Goal: Find specific page/section: Find specific page/section

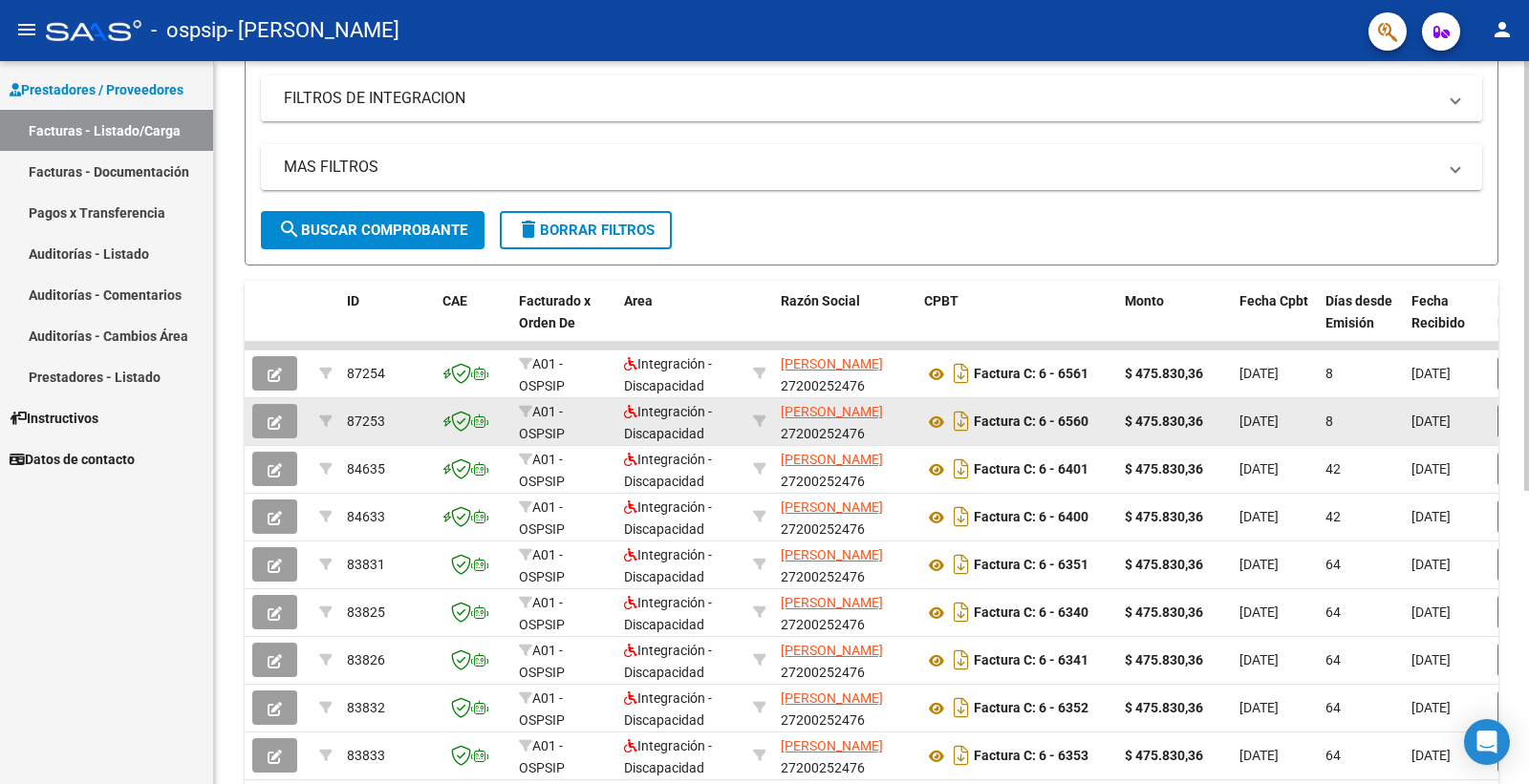
scroll to position [1, 0]
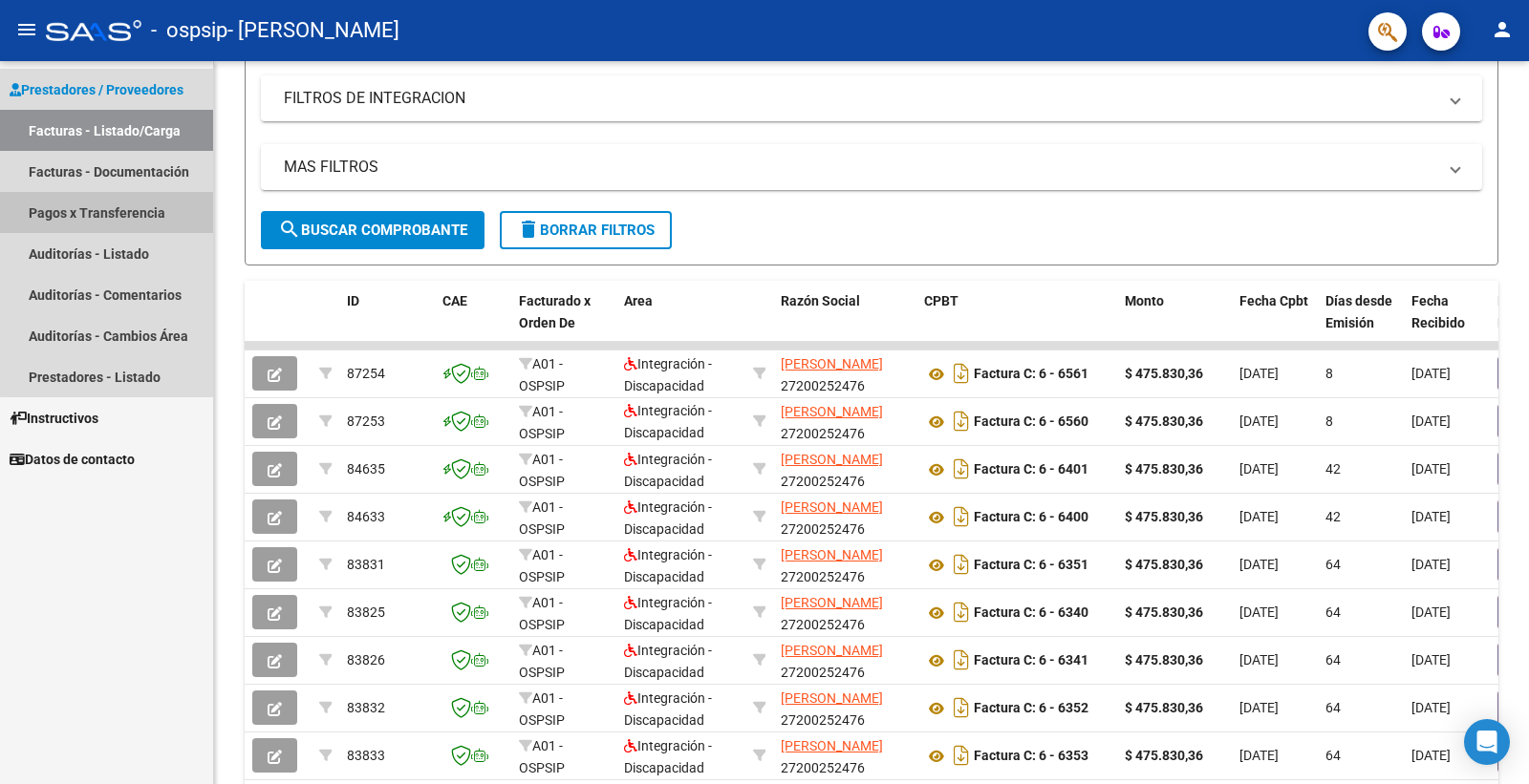
click at [154, 230] on link "Pagos x Transferencia" at bounding box center [107, 212] width 213 height 41
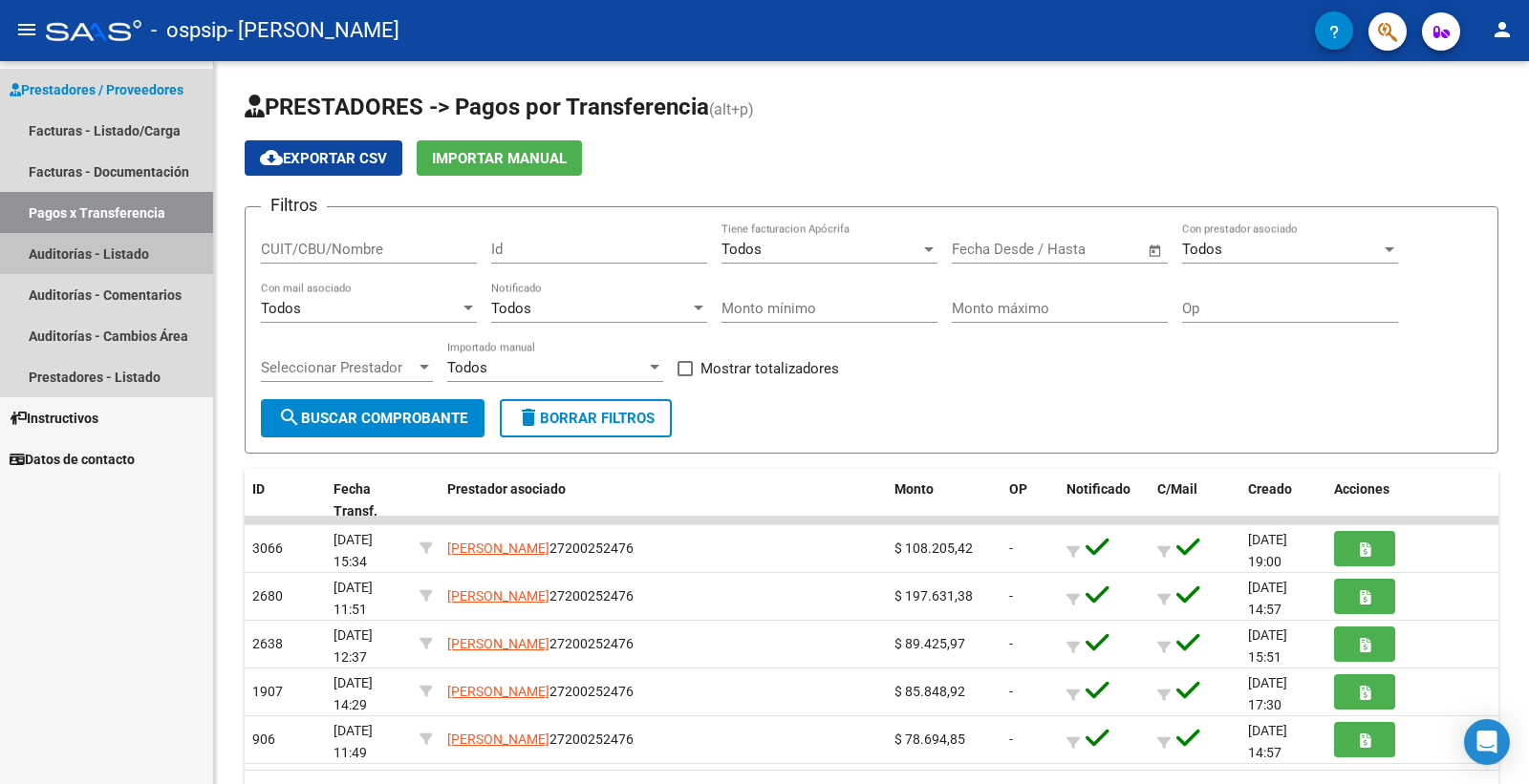
click at [154, 266] on link "Auditorías - Listado" at bounding box center [107, 253] width 213 height 41
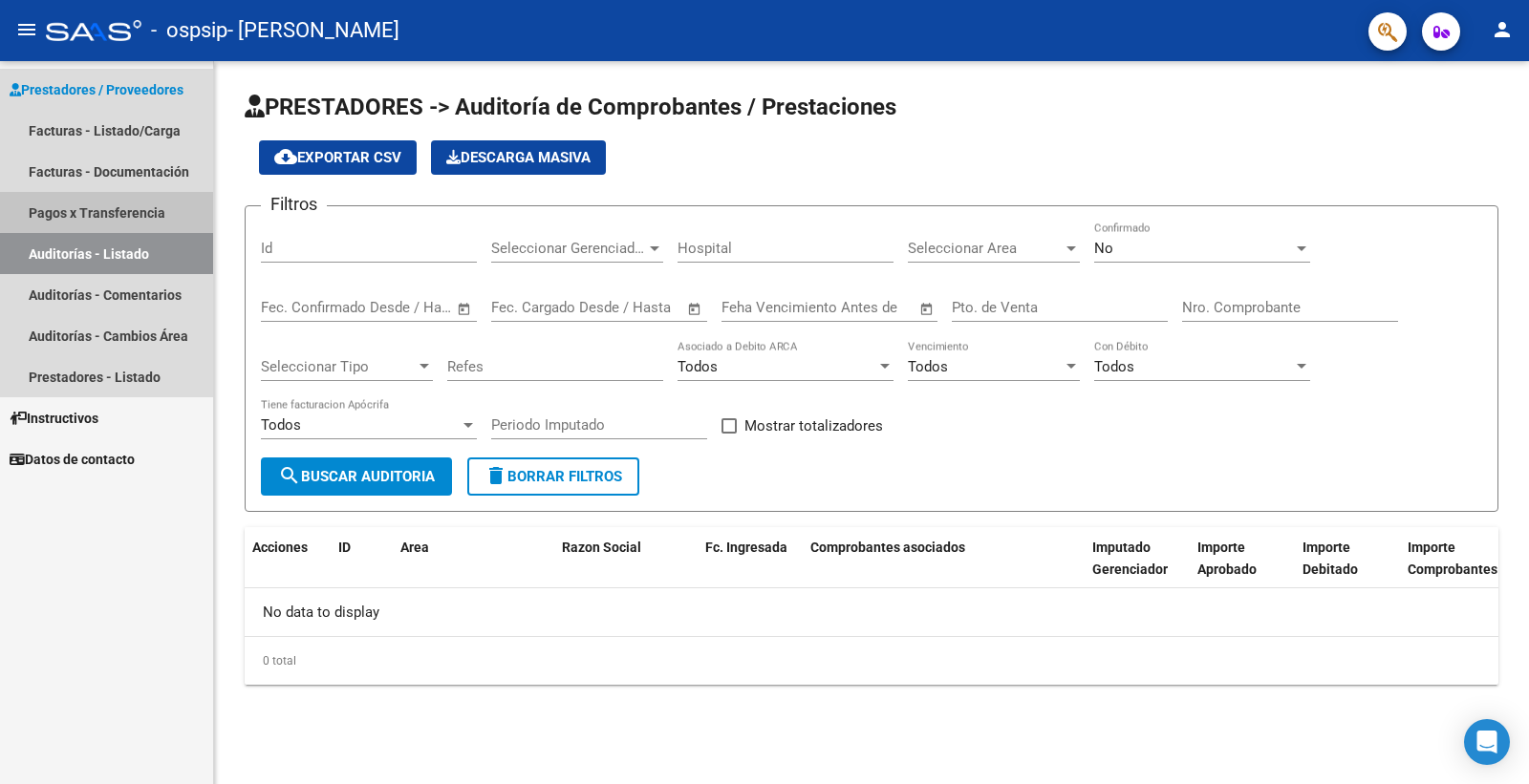
click at [135, 193] on link "Pagos x Transferencia" at bounding box center [107, 212] width 213 height 41
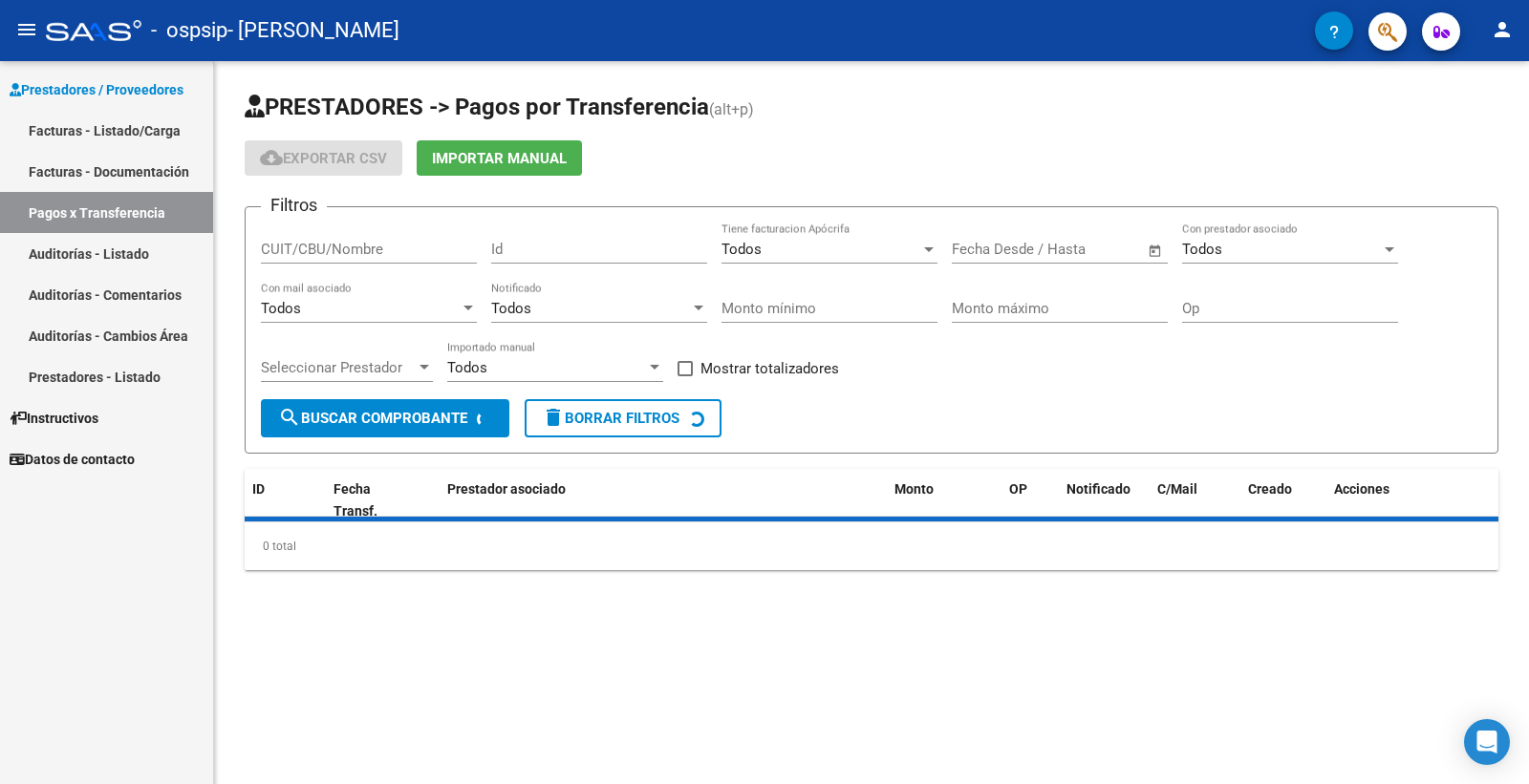
click at [131, 175] on link "Facturas - Documentación" at bounding box center [107, 171] width 213 height 41
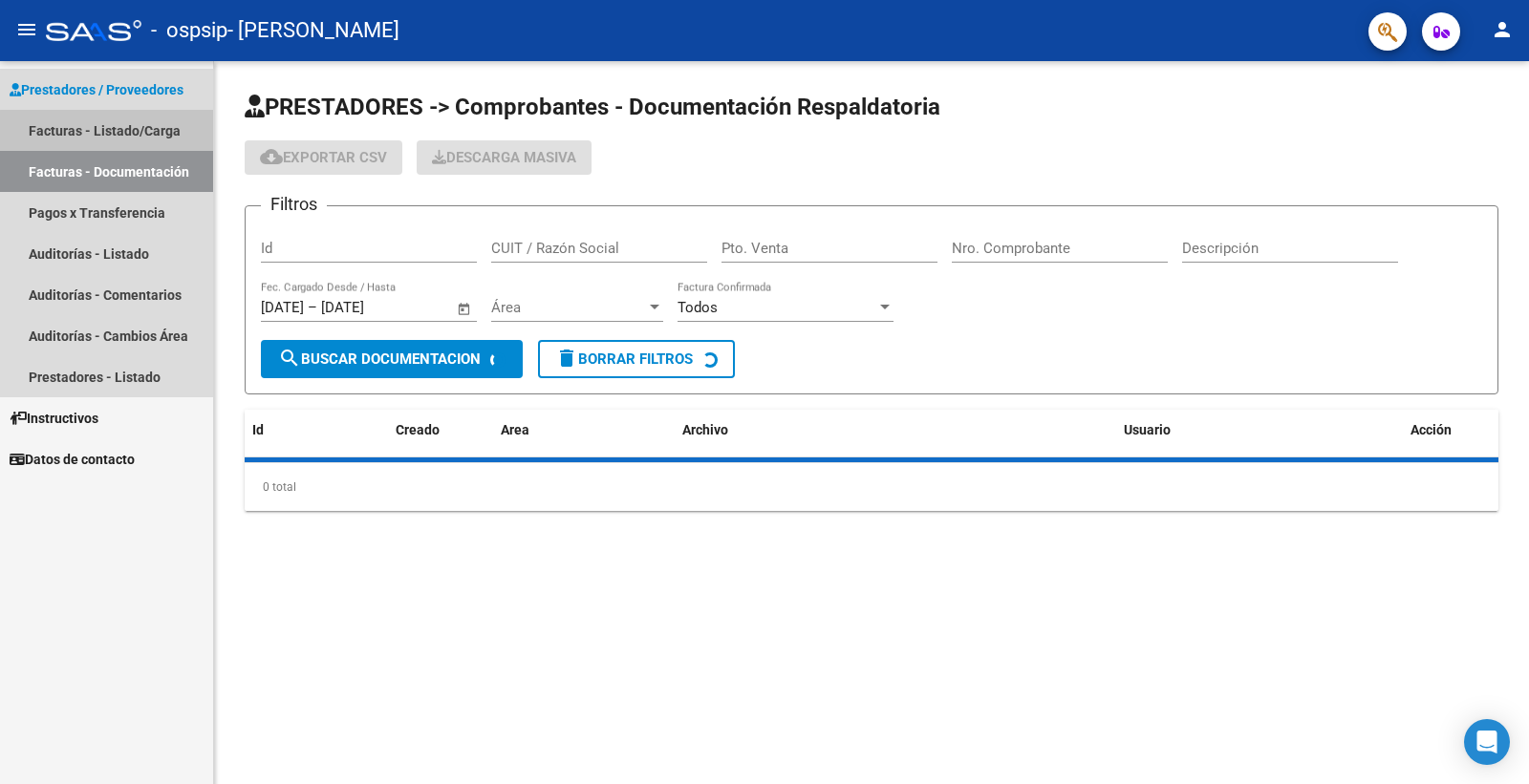
click at [130, 141] on link "Facturas - Listado/Carga" at bounding box center [107, 129] width 213 height 41
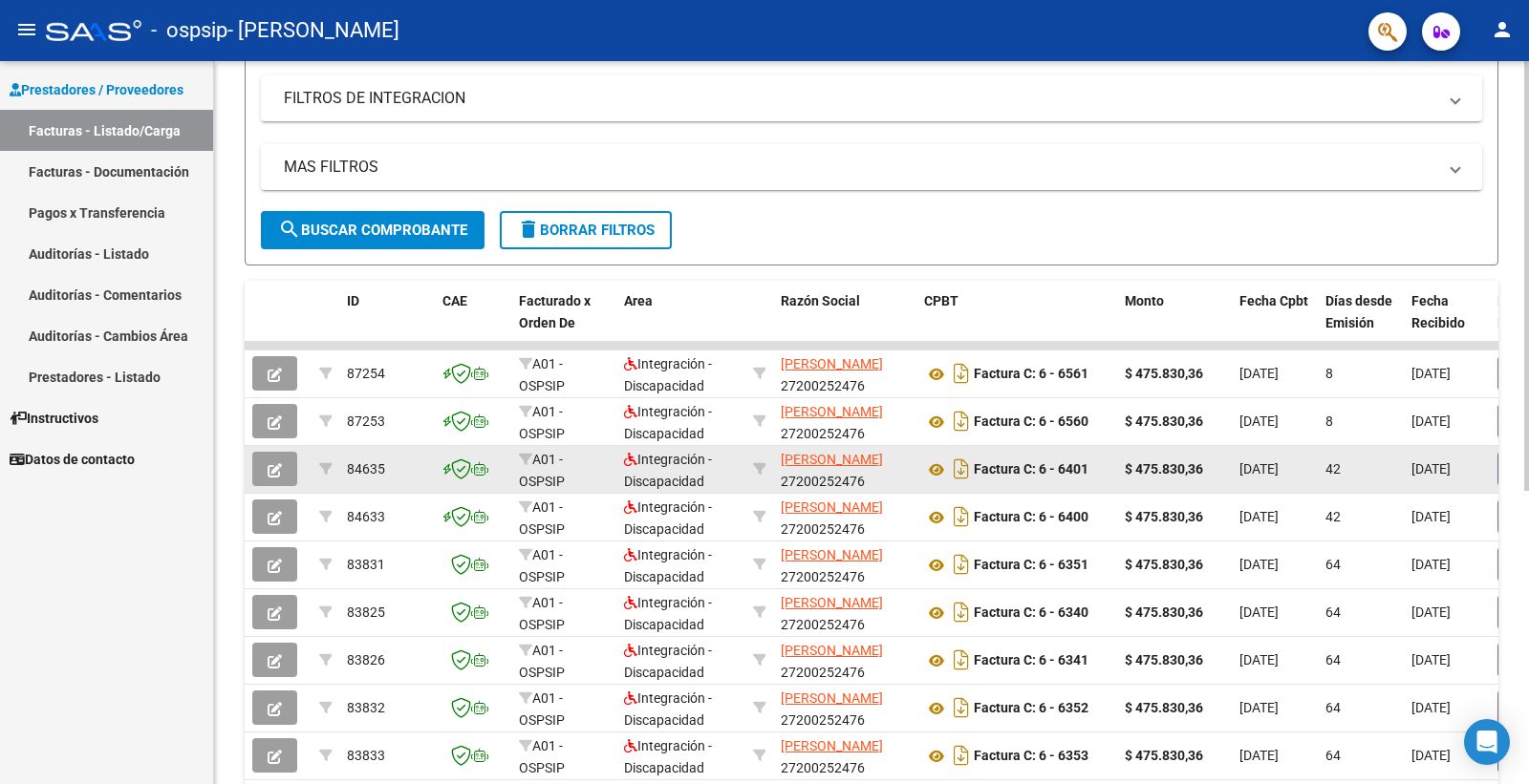
scroll to position [491, 0]
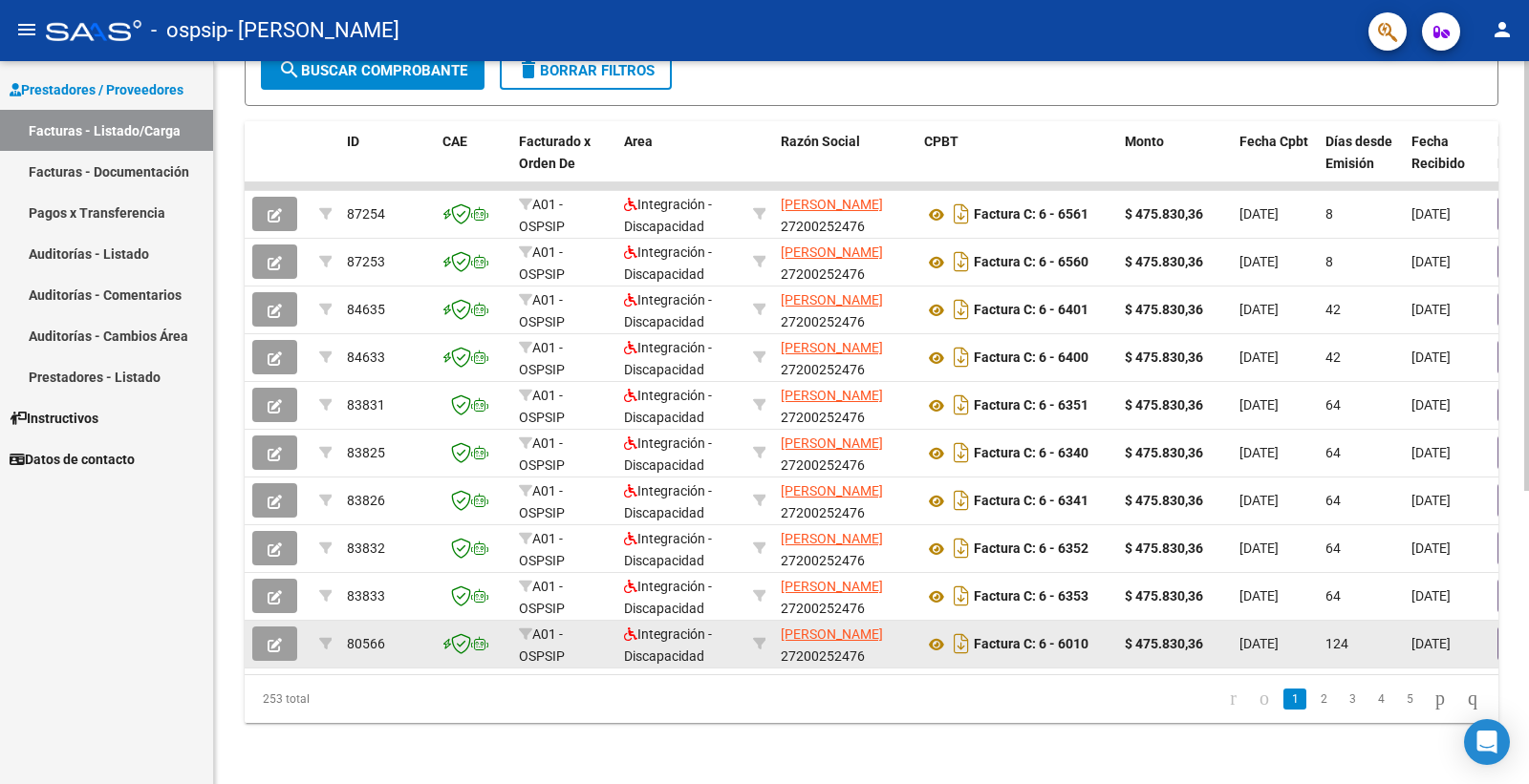
drag, startPoint x: 606, startPoint y: 655, endPoint x: 727, endPoint y: 664, distance: 121.3
click at [727, 664] on datatable-body "87254 A01 - OSPSIP Integración - Discapacidad [PERSON_NAME] 27200252476 Factura…" at bounding box center [871, 428] width 1253 height 491
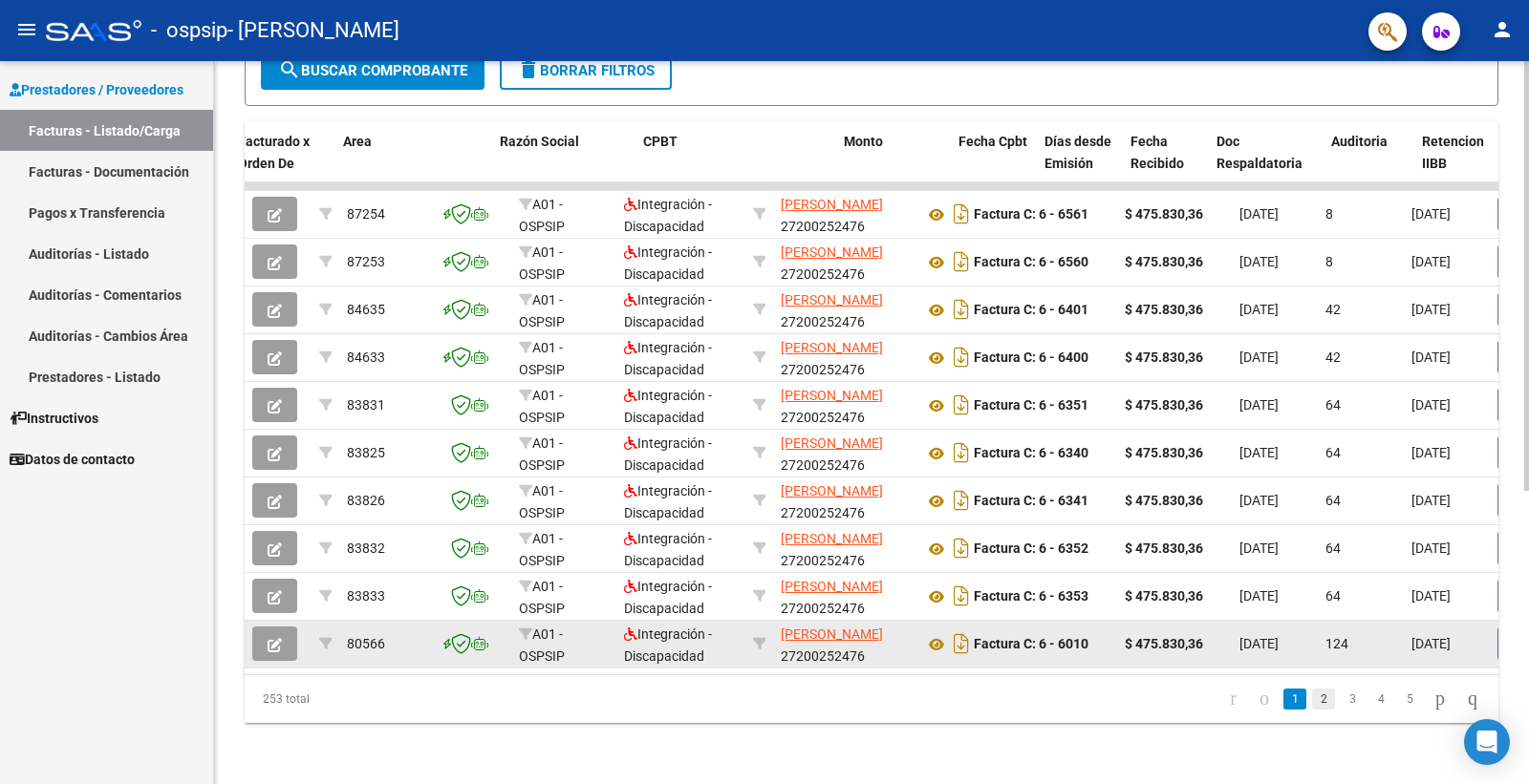
scroll to position [0, 281]
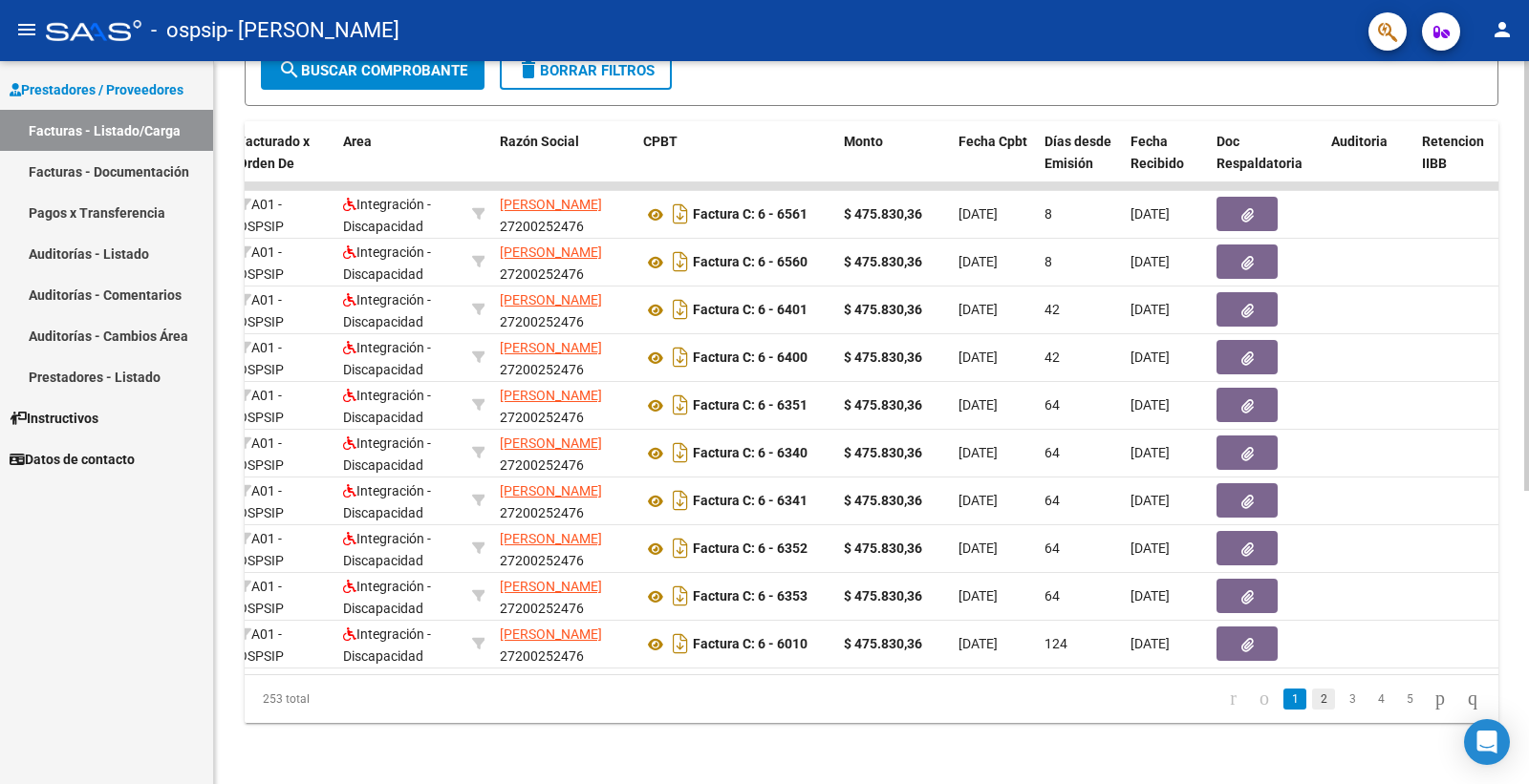
click at [1312, 701] on link "2" at bounding box center [1323, 698] width 23 height 21
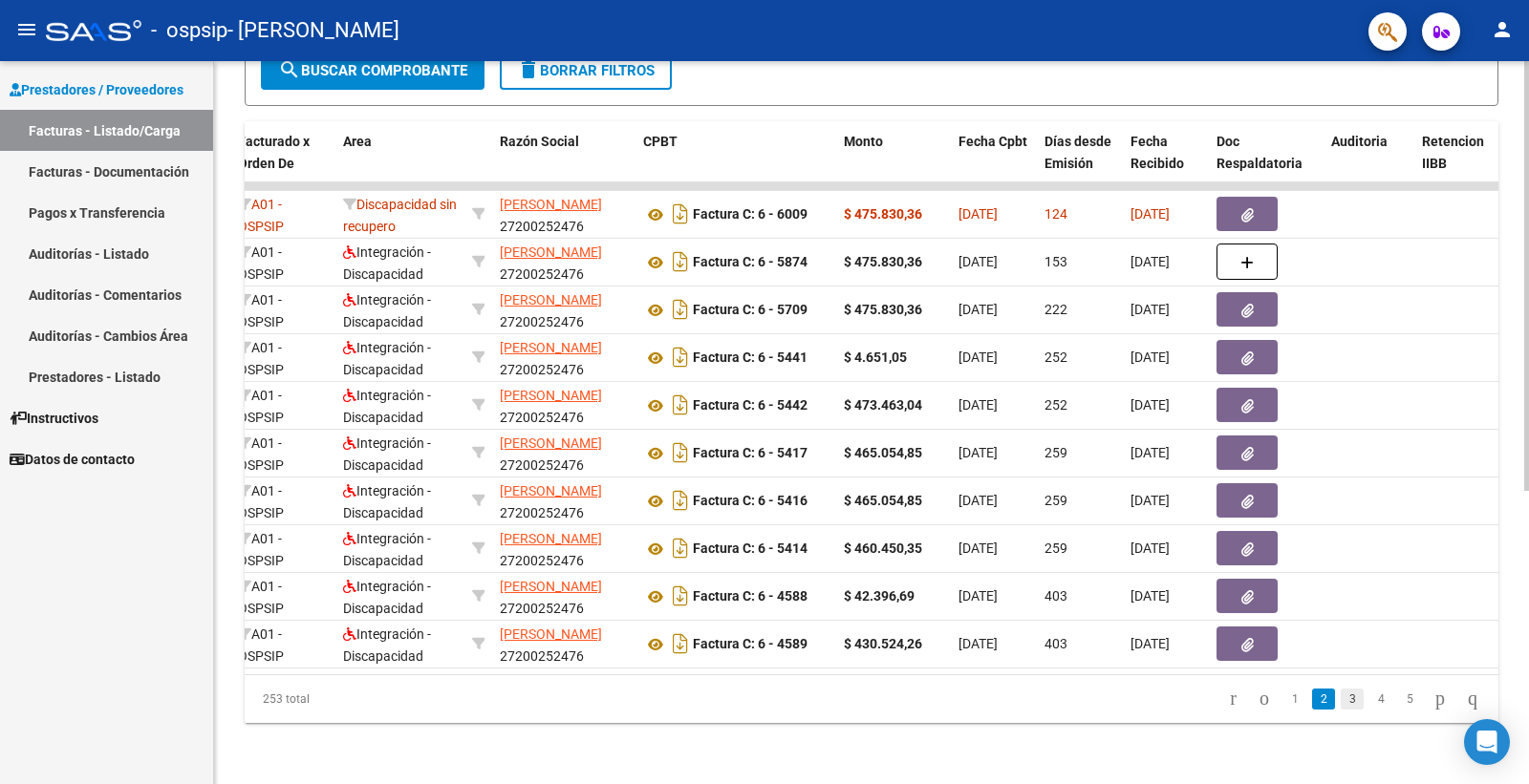
click at [1340, 703] on link "3" at bounding box center [1351, 698] width 23 height 21
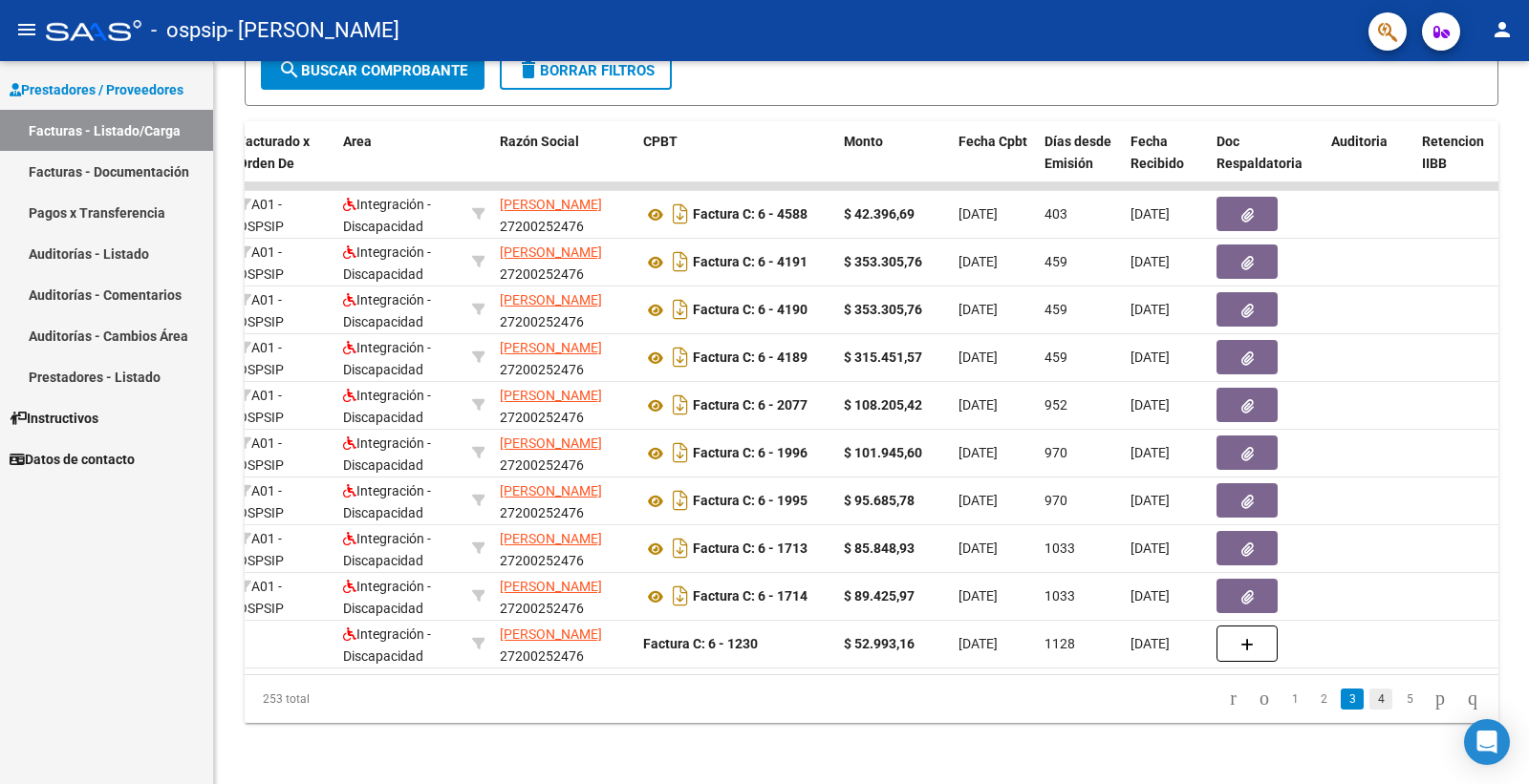
click at [1369, 700] on link "4" at bounding box center [1380, 698] width 23 height 21
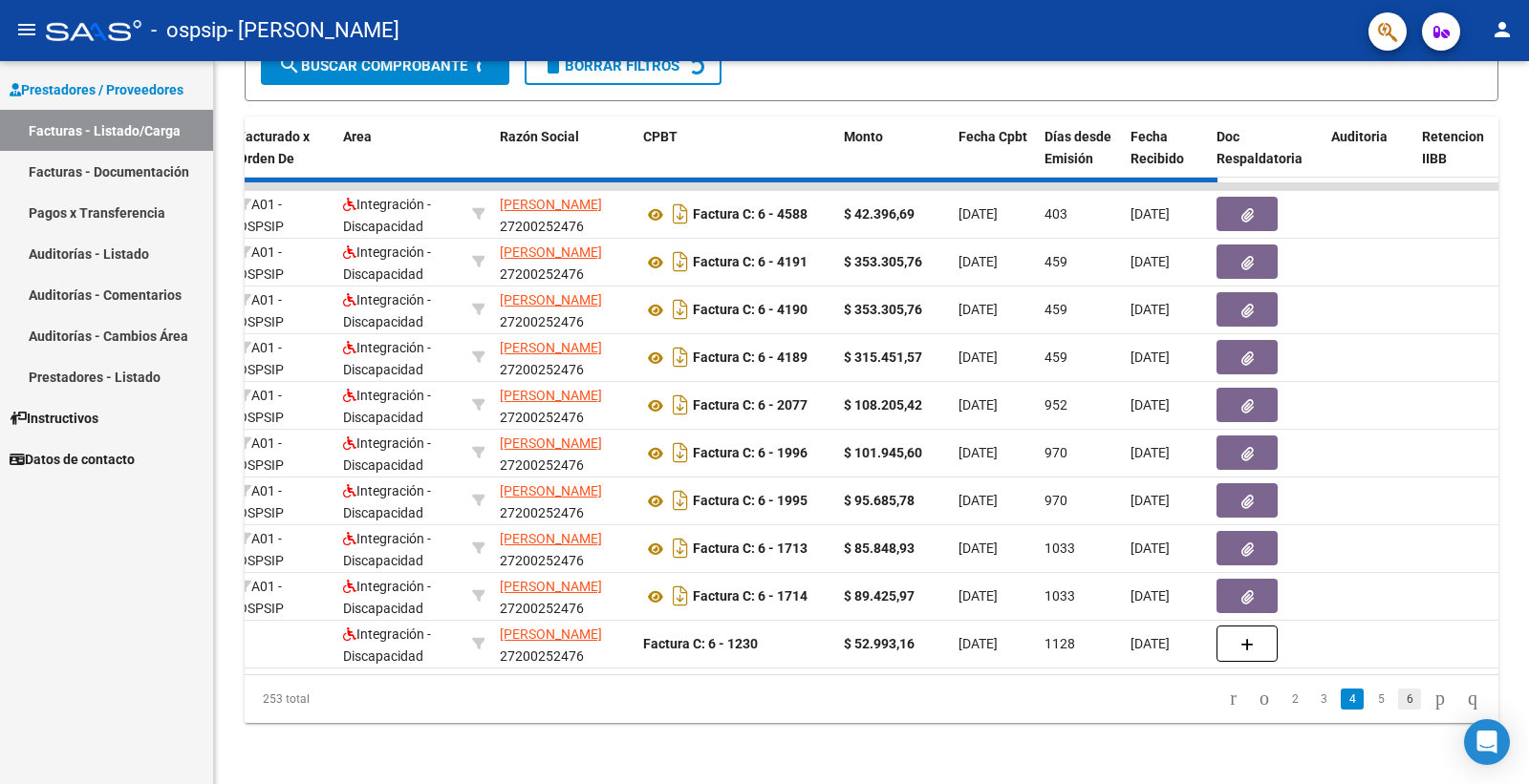
click at [1398, 698] on link "6" at bounding box center [1409, 698] width 23 height 21
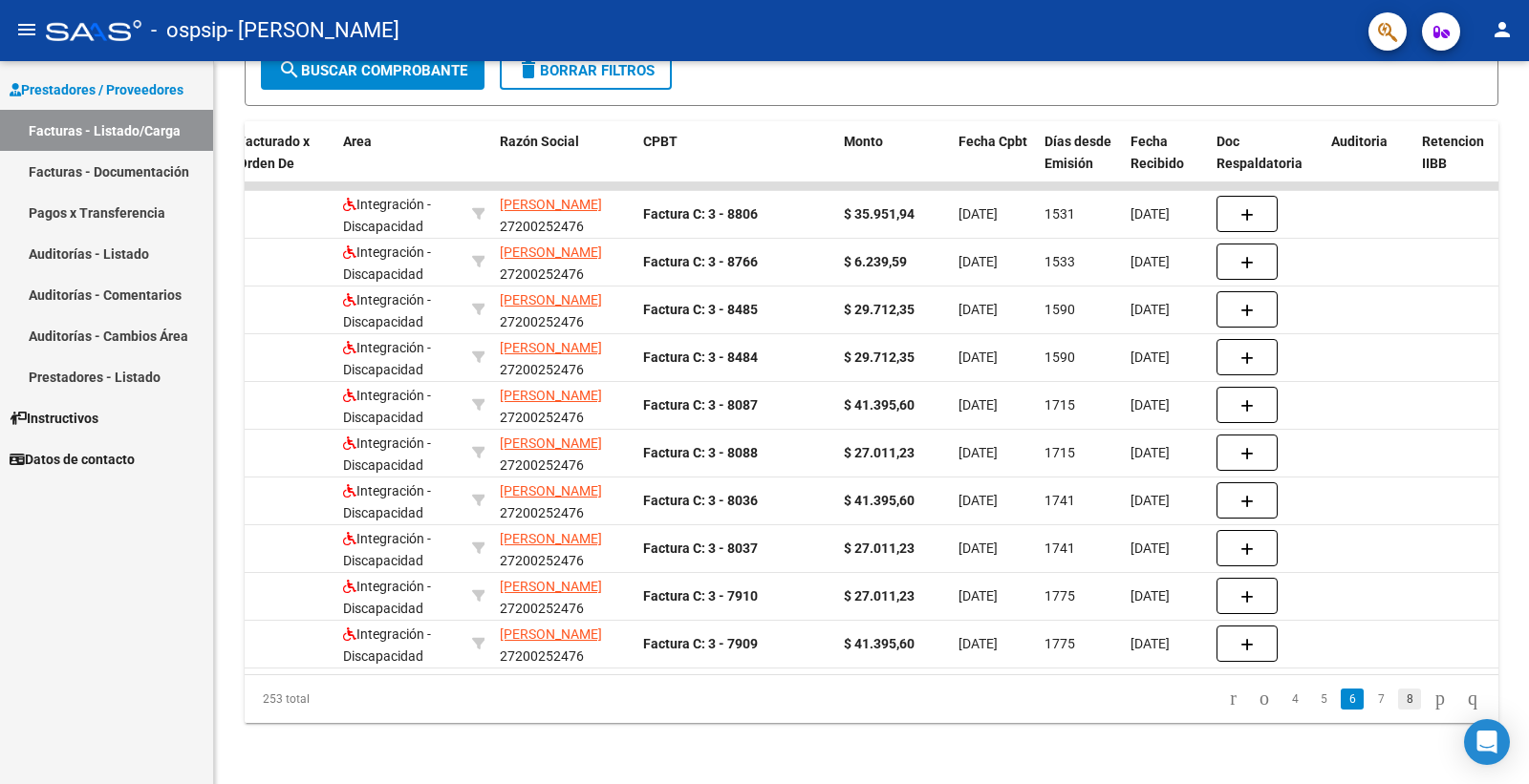
click at [1398, 701] on link "8" at bounding box center [1409, 698] width 23 height 21
click at [1396, 701] on link "10" at bounding box center [1408, 698] width 25 height 21
click at [1396, 701] on link "12" at bounding box center [1408, 698] width 25 height 21
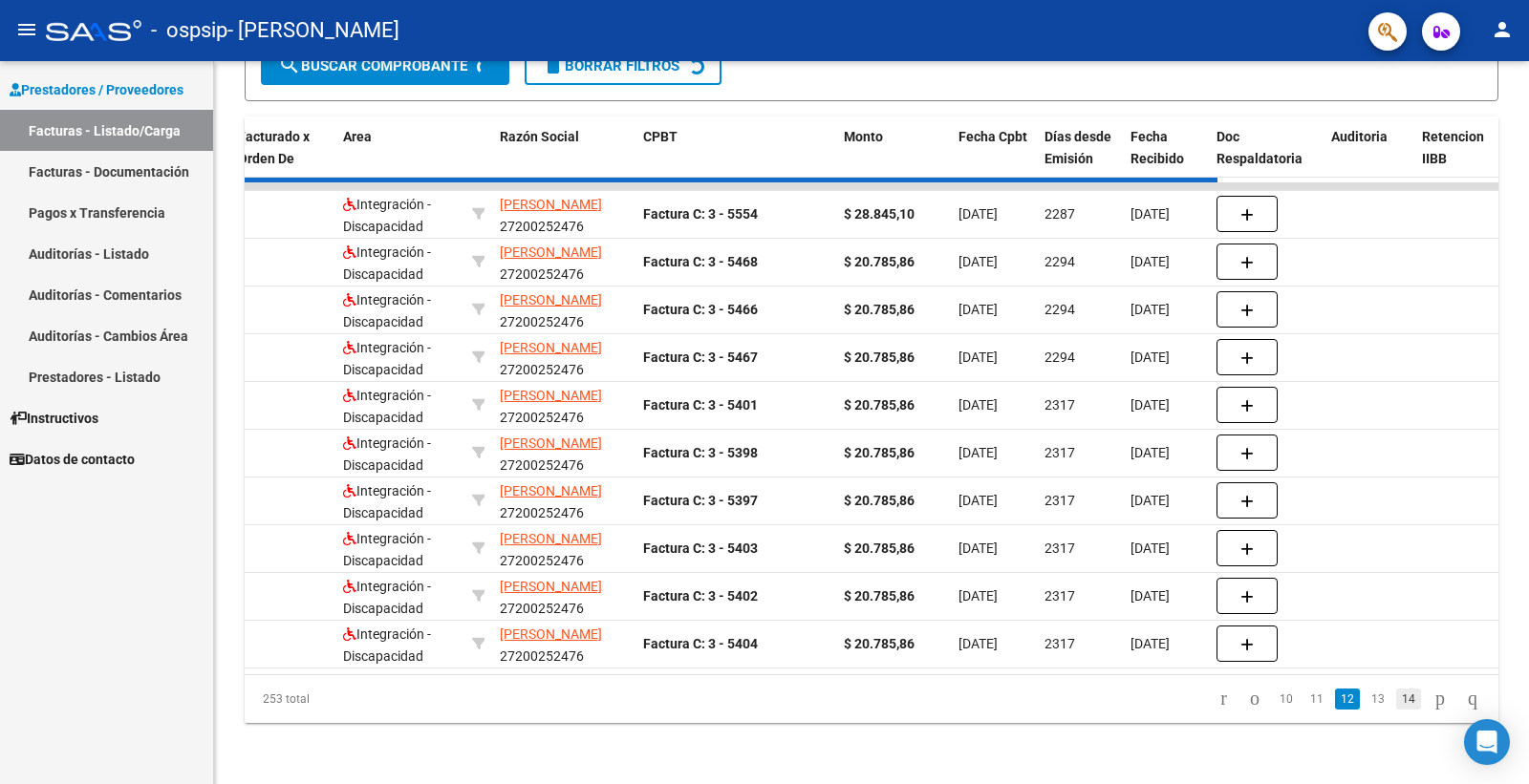
click at [1389, 701] on div "253 total 10 11 12 13 14" at bounding box center [871, 699] width 1253 height 48
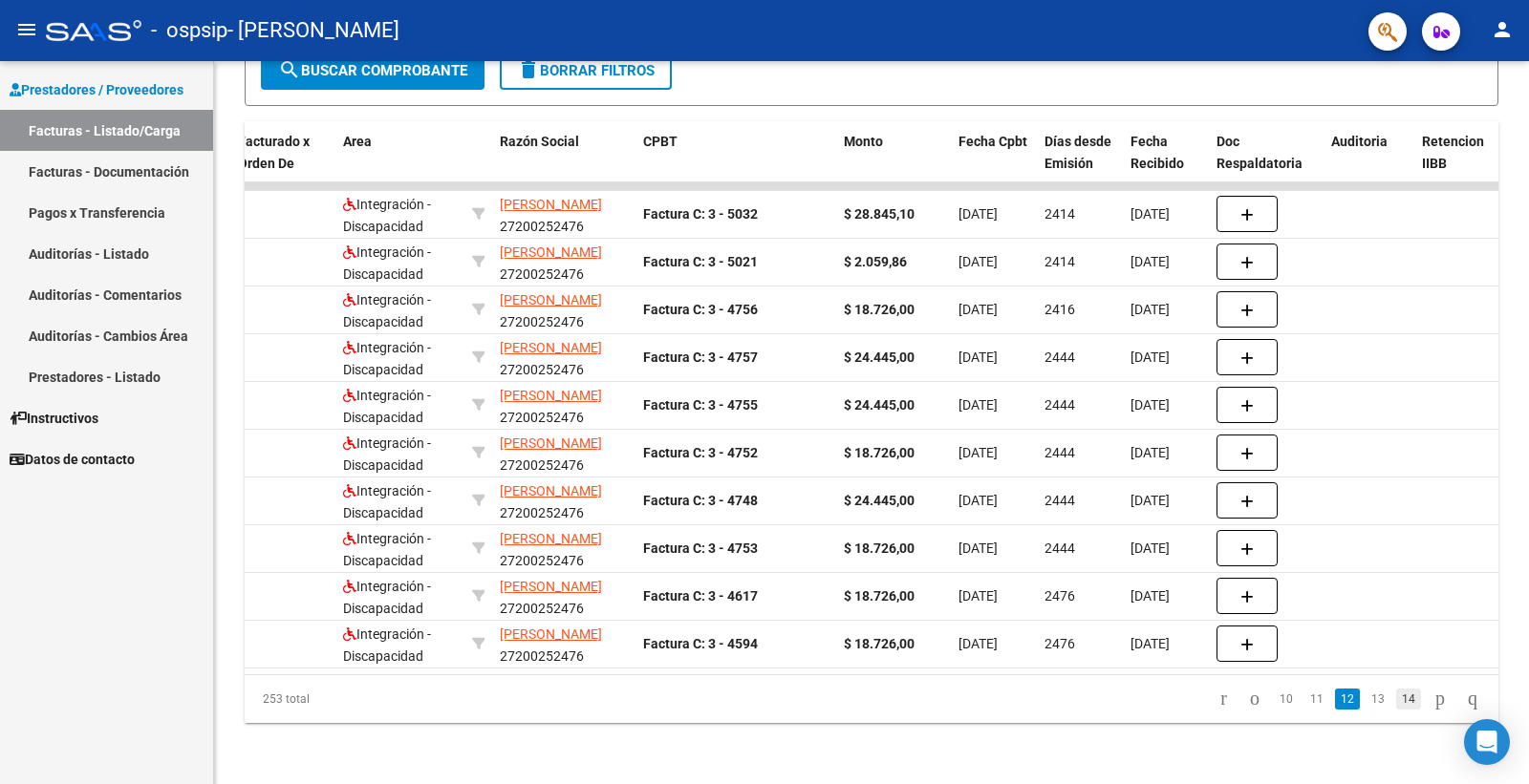
click at [1396, 701] on link "14" at bounding box center [1408, 698] width 25 height 21
click at [1246, 693] on icon "go to previous page" at bounding box center [1253, 697] width 15 height 23
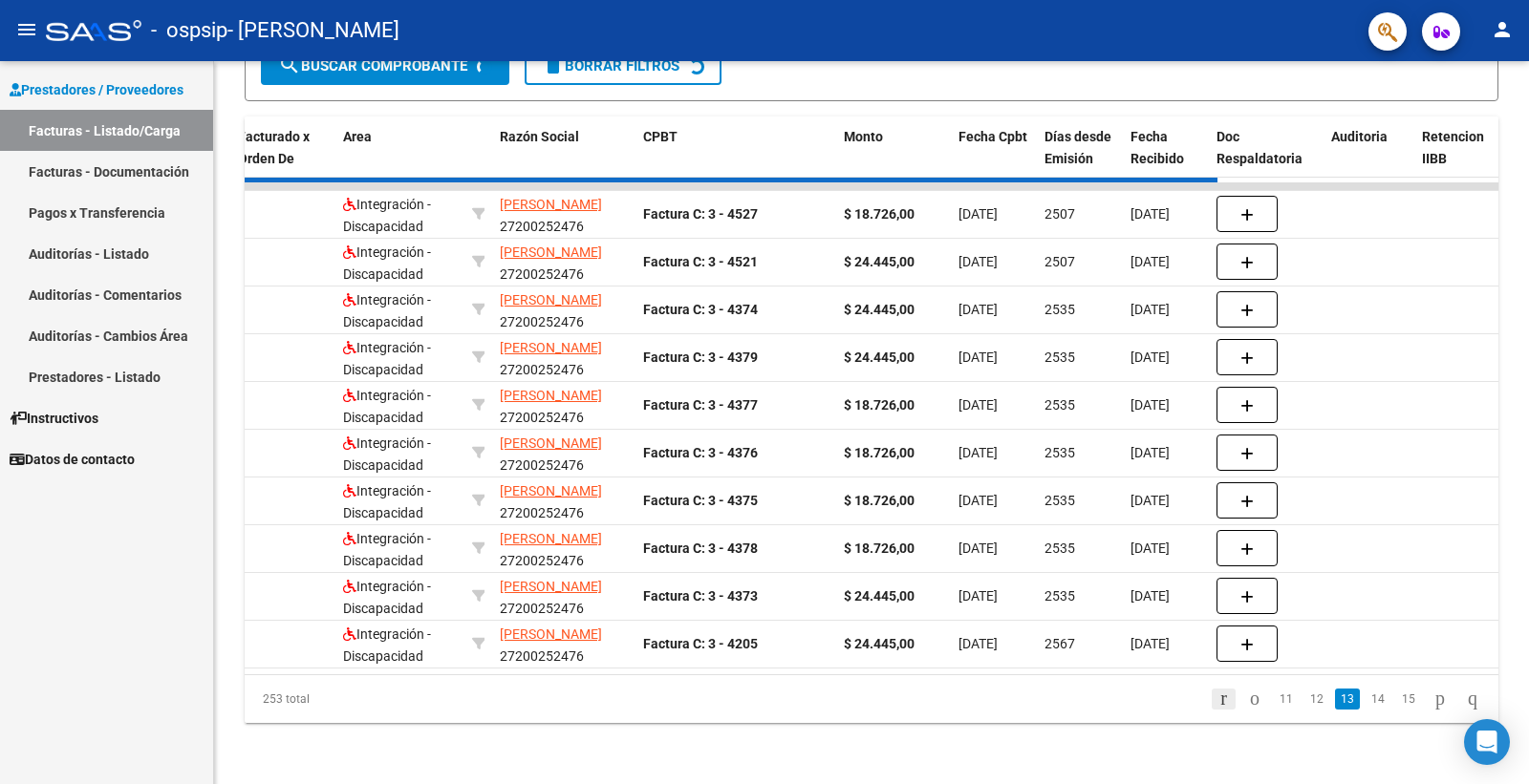
click at [1209, 698] on div "253 total 11 12 13 14 15" at bounding box center [871, 699] width 1253 height 48
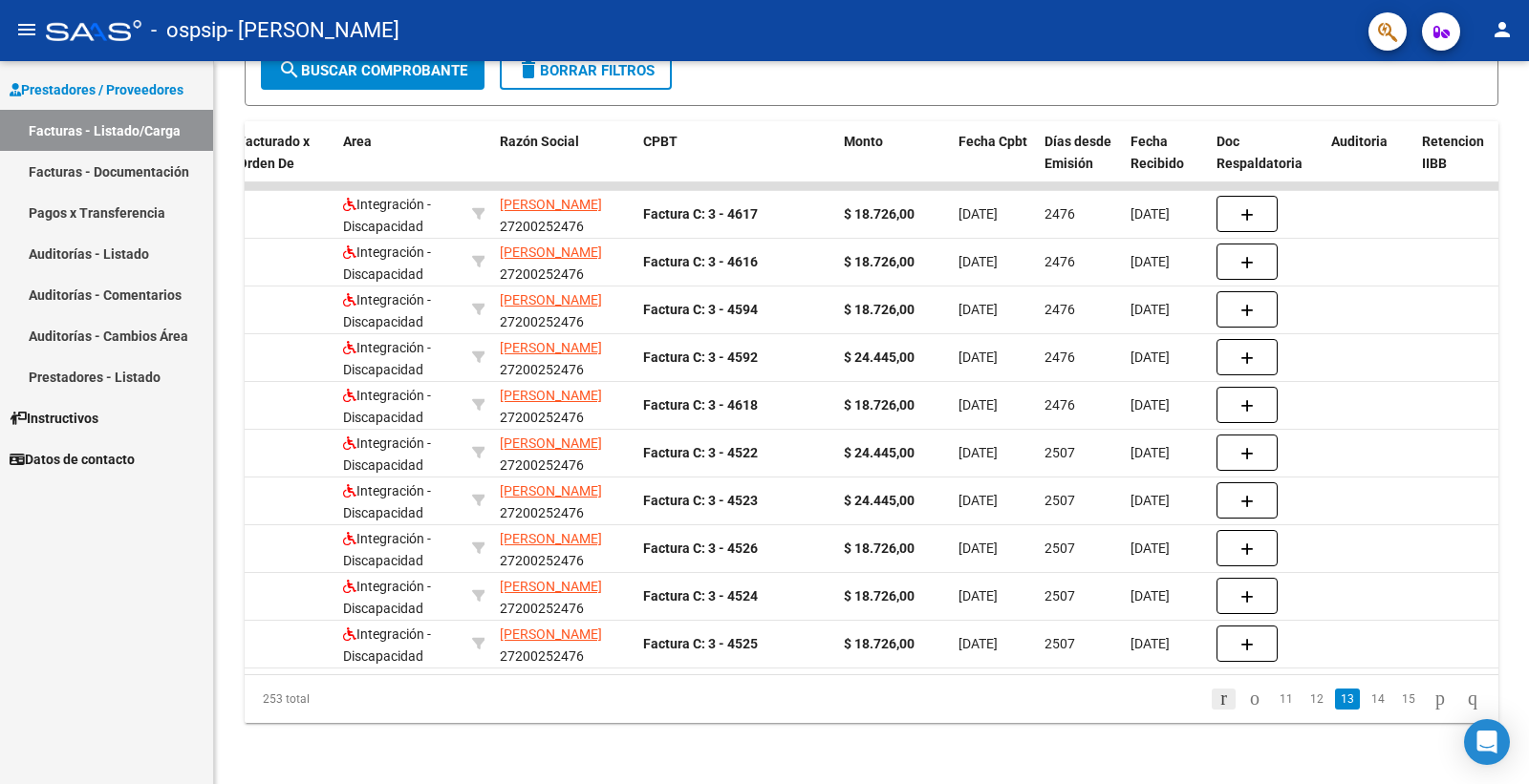
click at [1217, 698] on icon "go to first page" at bounding box center [1223, 697] width 12 height 23
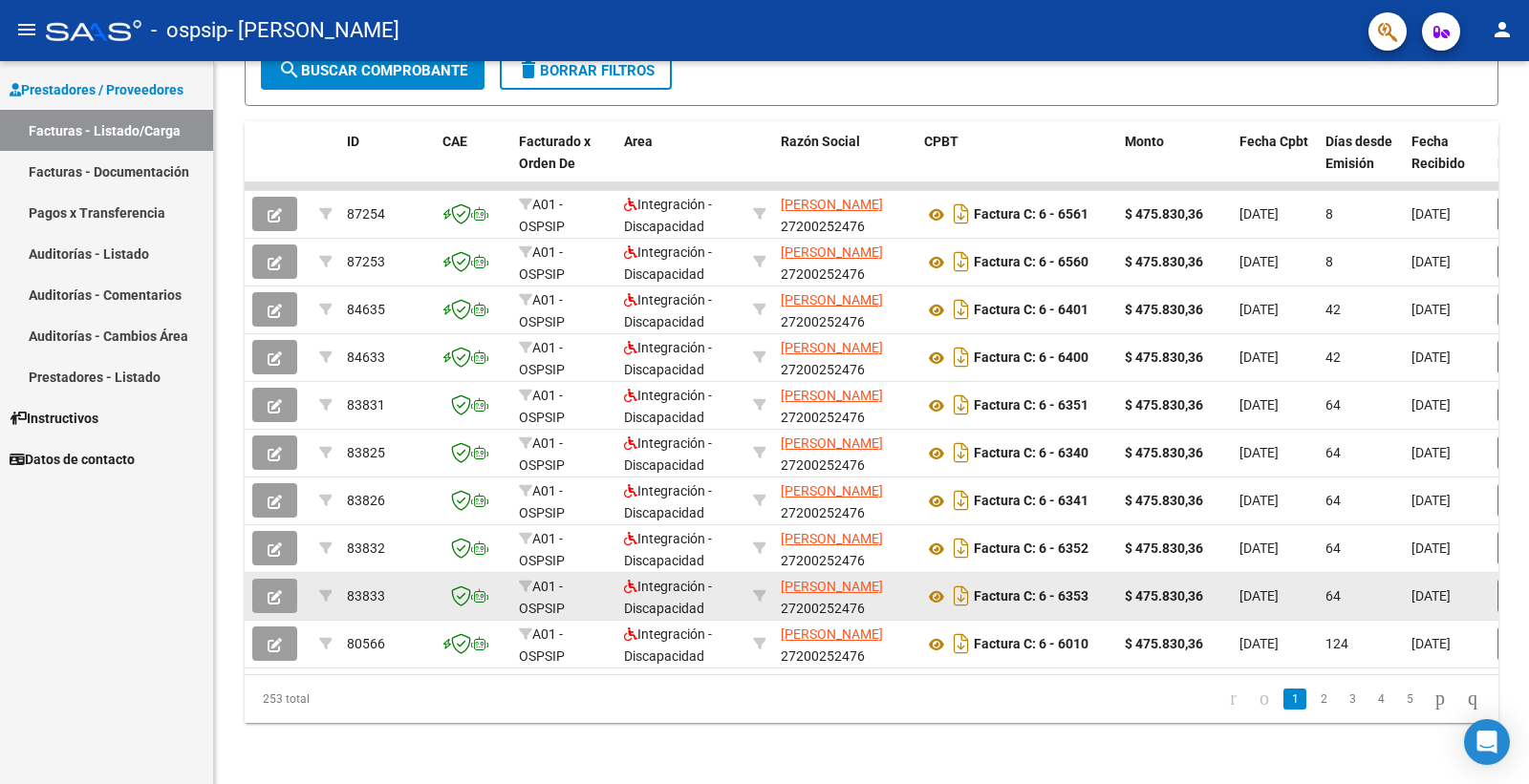
scroll to position [386, 0]
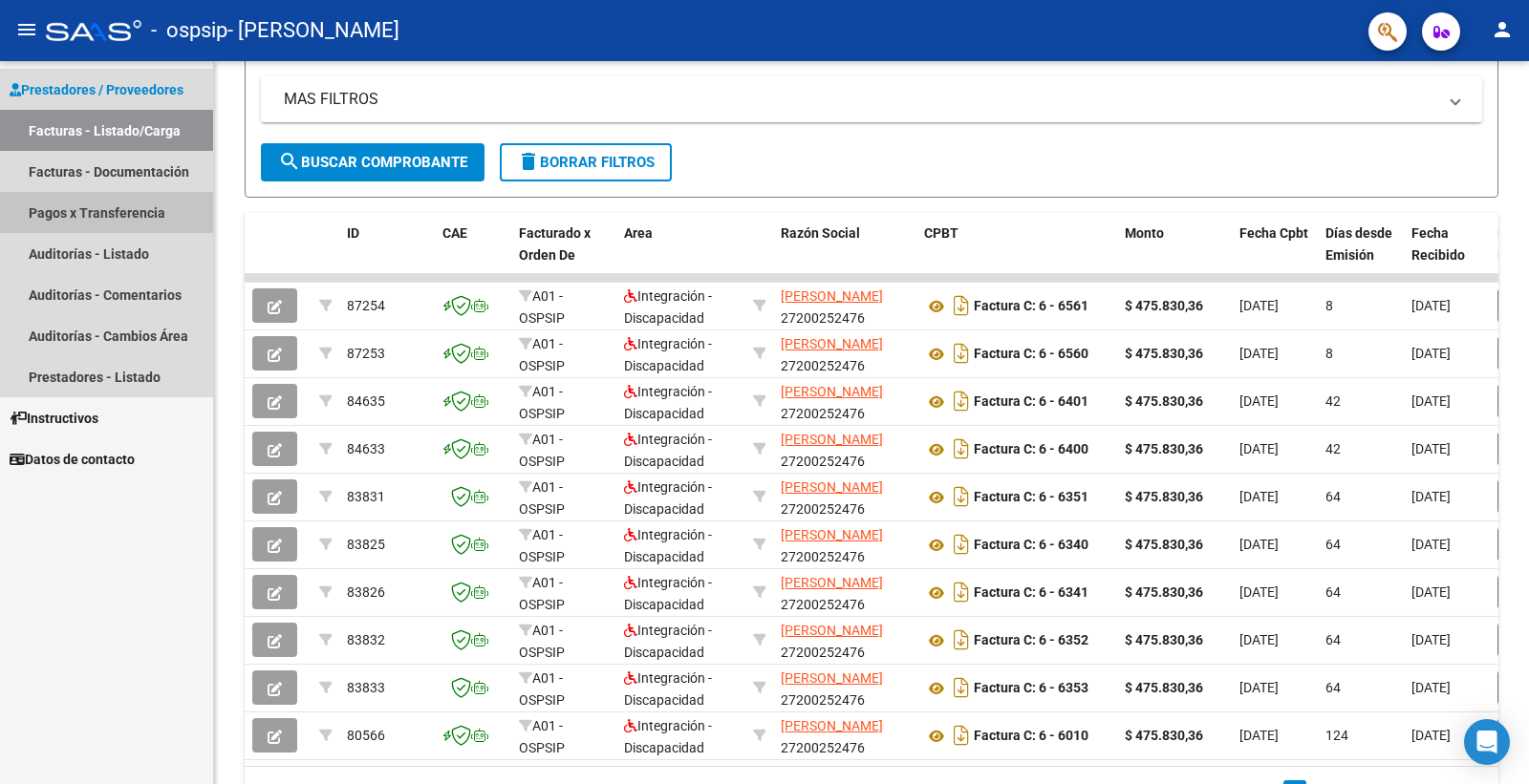
click at [151, 213] on link "Pagos x Transferencia" at bounding box center [107, 212] width 213 height 41
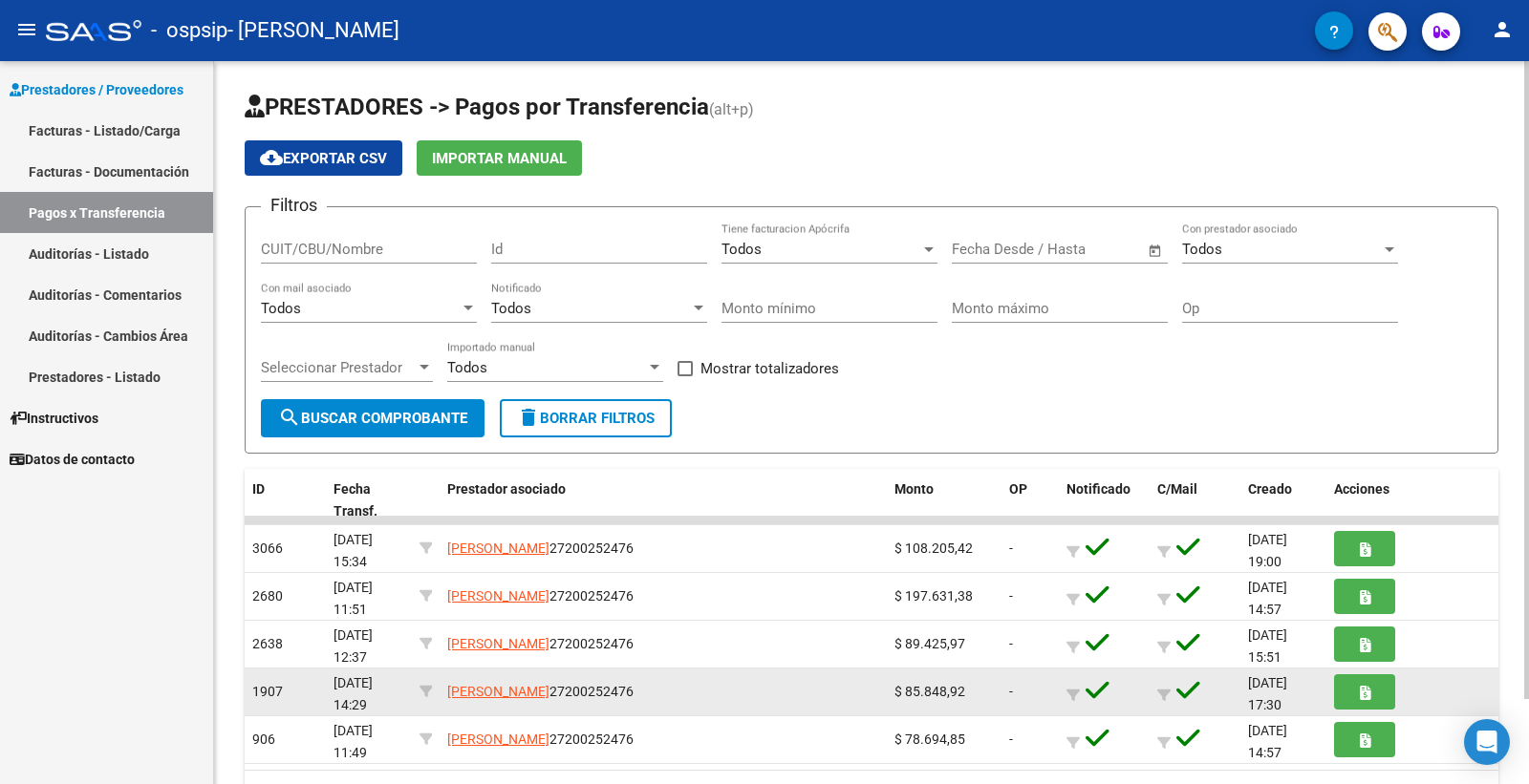
scroll to position [97, 0]
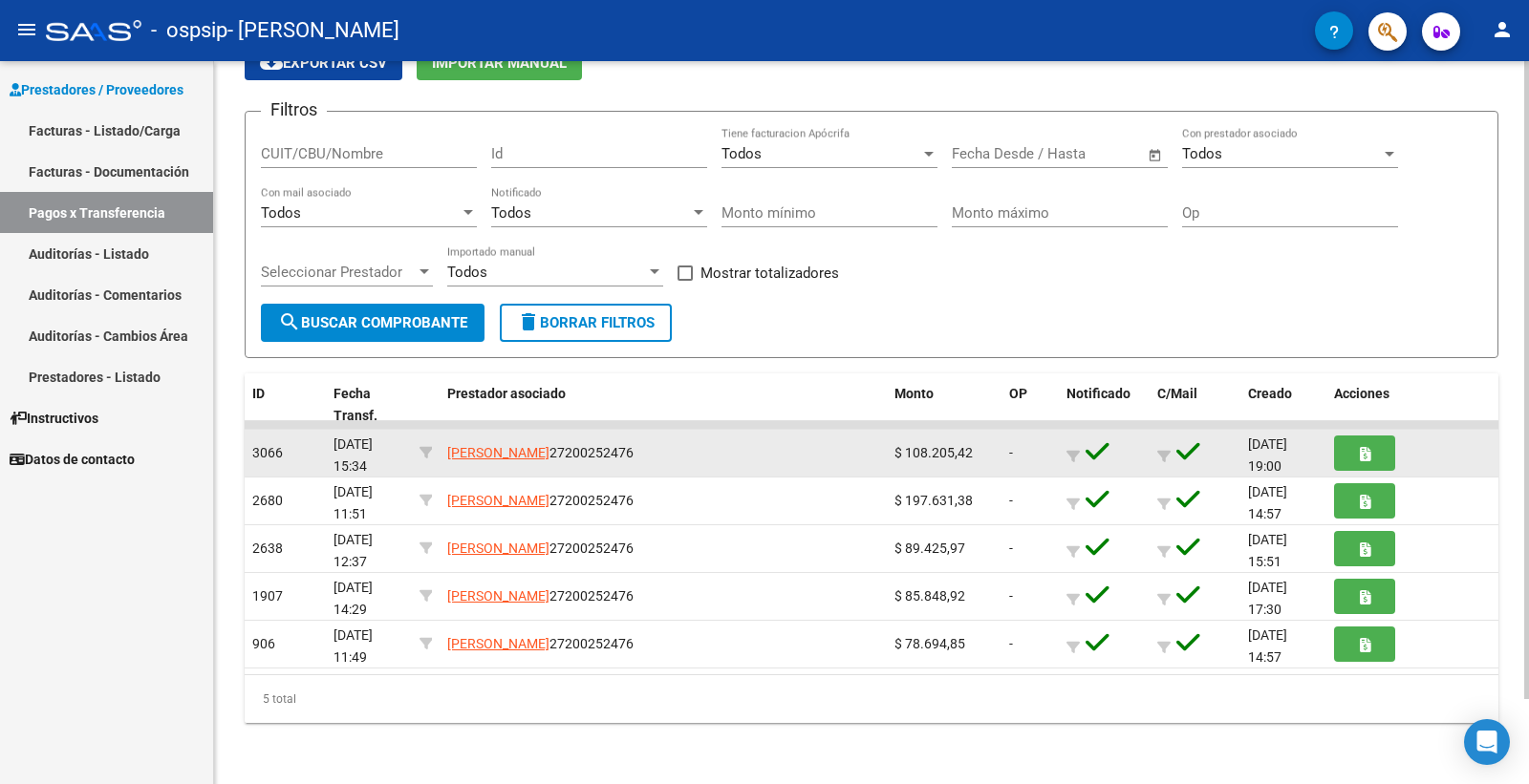
drag, startPoint x: 503, startPoint y: 425, endPoint x: 835, endPoint y: 440, distance: 332.3
click at [835, 440] on datatable-scroller "3066 [DATE] 15:34 [PERSON_NAME] 27200252476 $ 108.205,42 - [DATE] 19:00 2680 [D…" at bounding box center [871, 544] width 1253 height 248
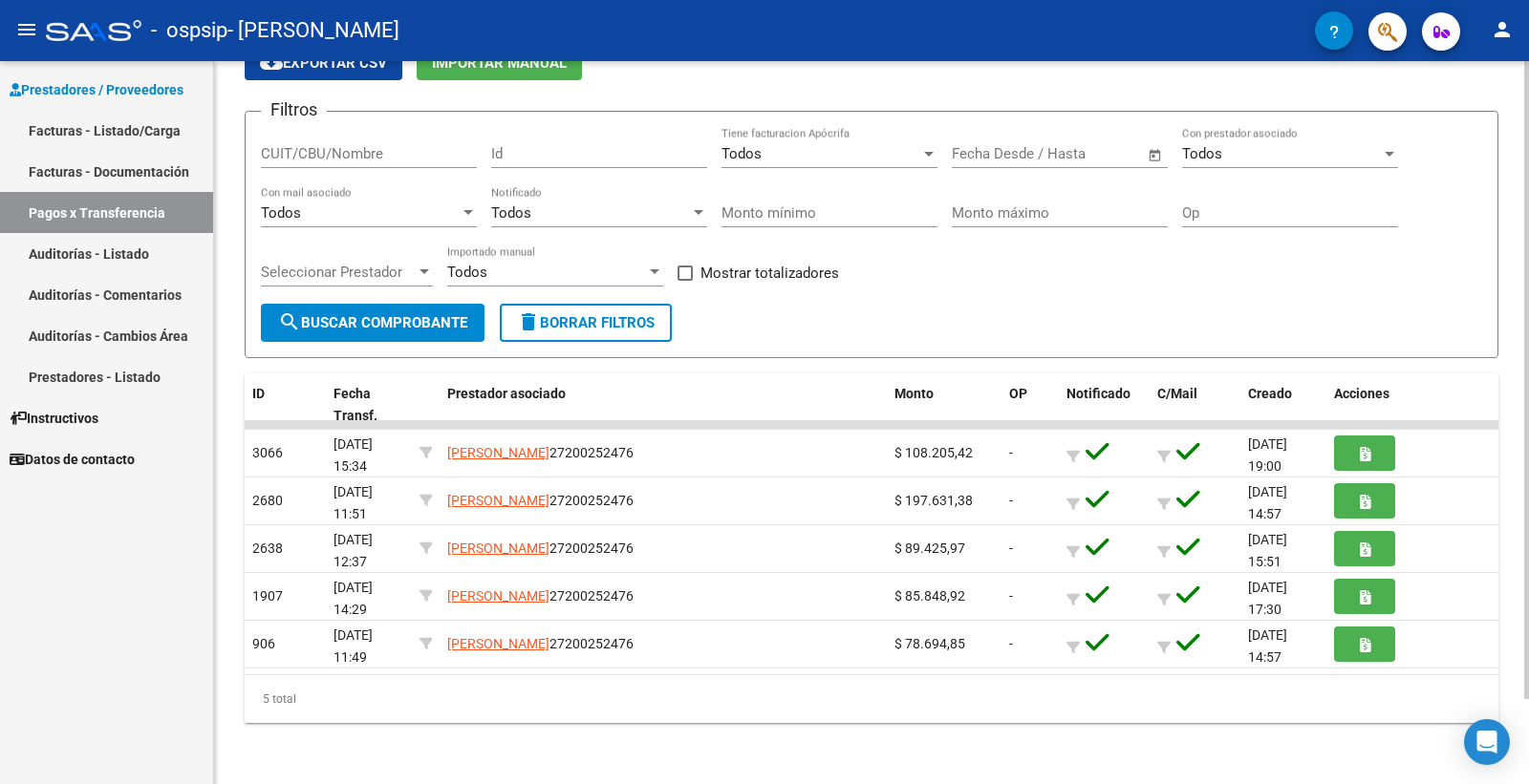
drag, startPoint x: 277, startPoint y: 703, endPoint x: 327, endPoint y: 704, distance: 50.0
click at [327, 704] on div "5 total" at bounding box center [871, 699] width 1253 height 48
